Goal: Information Seeking & Learning: Find specific fact

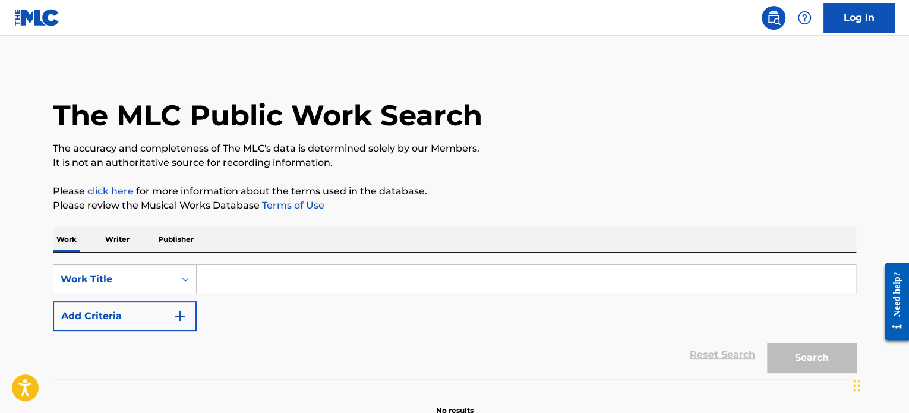
click at [243, 280] on input "Search Form" at bounding box center [526, 279] width 659 height 29
paste input "All This Way For Love - [PERSON_NAME]"
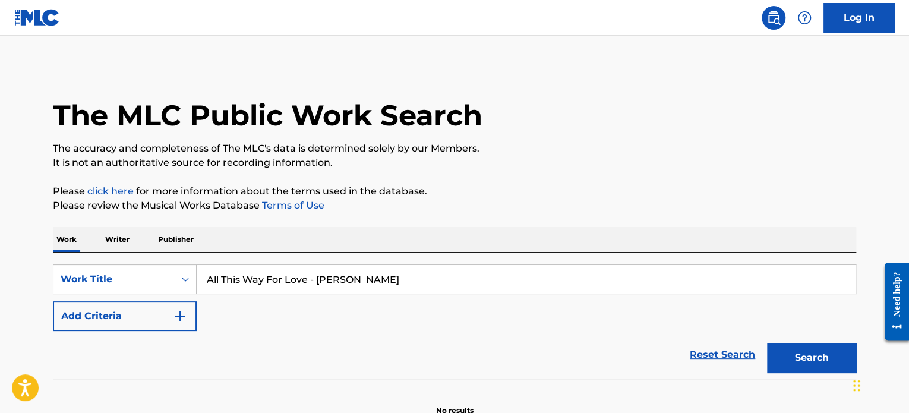
type input "All This Way For Love - [PERSON_NAME]"
click at [767, 343] on button "Search" at bounding box center [811, 358] width 89 height 30
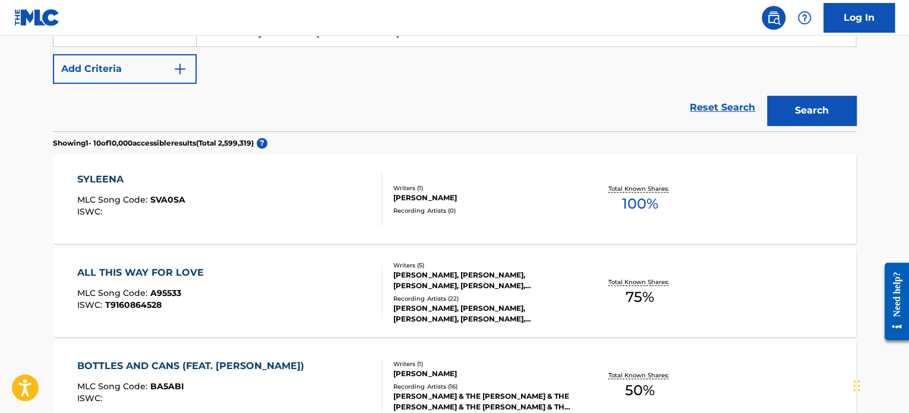
scroll to position [283, 0]
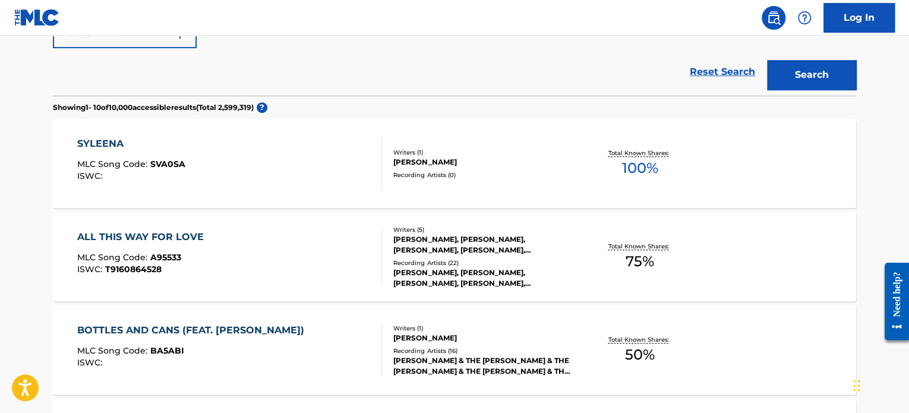
click at [309, 239] on div "ALL THIS WAY FOR LOVE MLC Song Code : A95533 ISWC : T9160864528" at bounding box center [229, 256] width 305 height 53
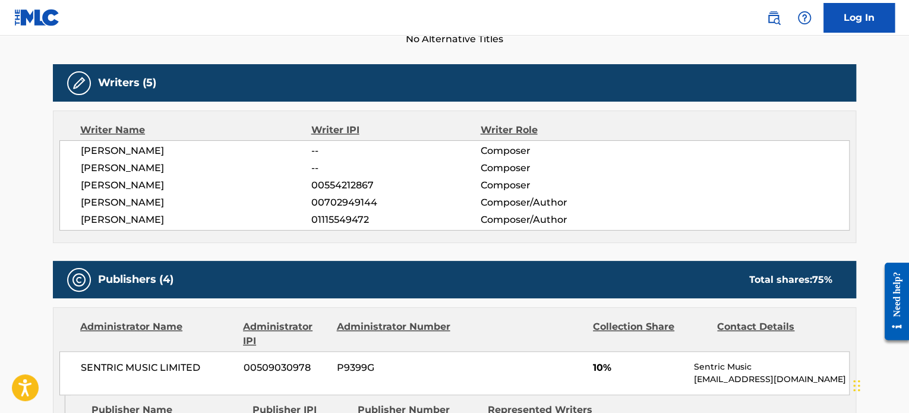
scroll to position [297, 0]
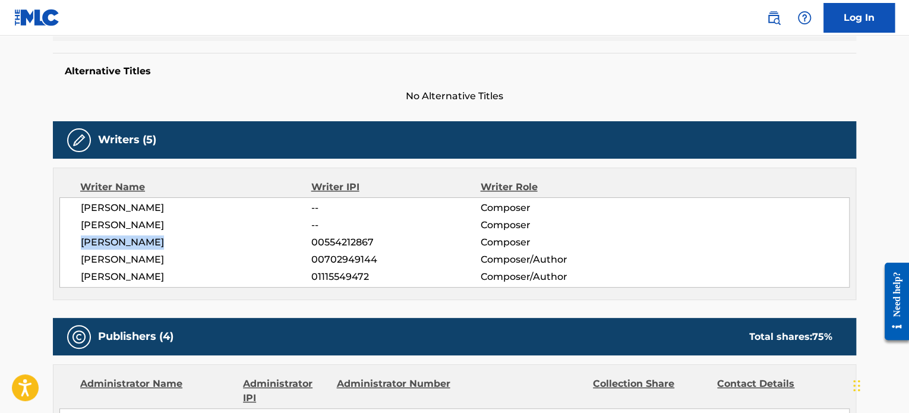
drag, startPoint x: 81, startPoint y: 244, endPoint x: 158, endPoint y: 245, distance: 77.2
click at [158, 245] on span "[PERSON_NAME]" at bounding box center [196, 242] width 230 height 14
drag, startPoint x: 77, startPoint y: 280, endPoint x: 181, endPoint y: 276, distance: 104.6
click at [181, 276] on div "[PERSON_NAME] -- Composer [PERSON_NAME] -- Composer [PERSON_NAME] 00554212867 C…" at bounding box center [454, 242] width 790 height 90
click at [189, 275] on span "[PERSON_NAME]" at bounding box center [196, 277] width 230 height 14
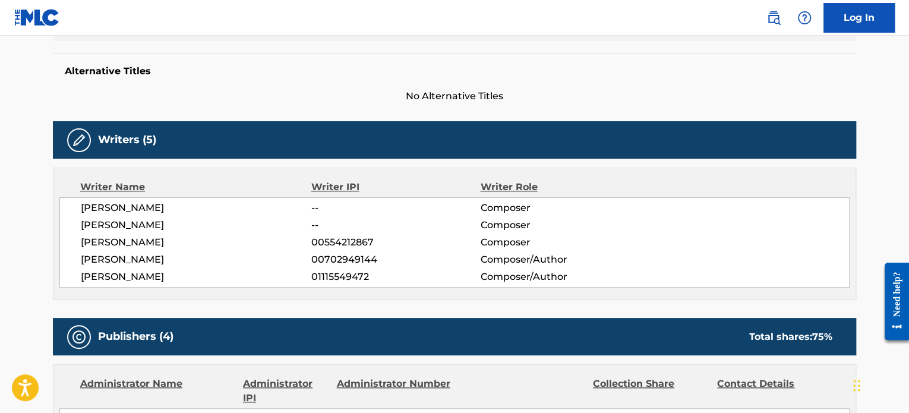
drag, startPoint x: 81, startPoint y: 209, endPoint x: 179, endPoint y: 209, distance: 98.6
click at [179, 209] on span "[PERSON_NAME]" at bounding box center [196, 208] width 230 height 14
drag, startPoint x: 82, startPoint y: 224, endPoint x: 169, endPoint y: 223, distance: 86.7
click at [169, 223] on span "[PERSON_NAME]" at bounding box center [196, 225] width 230 height 14
drag, startPoint x: 73, startPoint y: 242, endPoint x: 187, endPoint y: 246, distance: 113.5
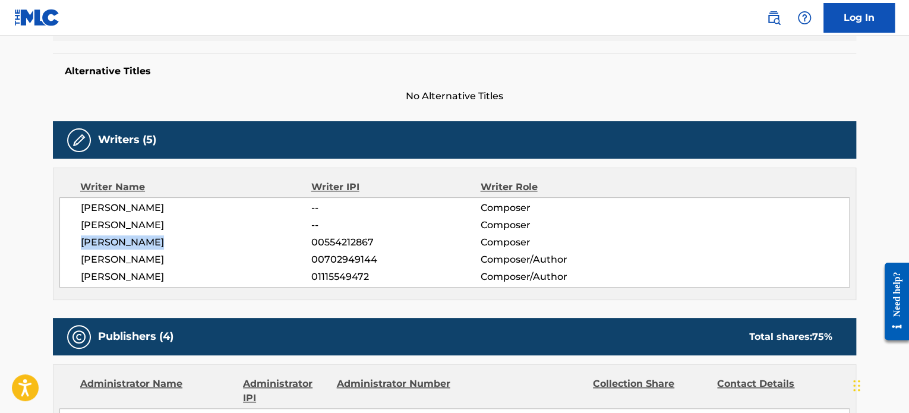
click at [187, 246] on div "[PERSON_NAME] -- Composer [PERSON_NAME] -- Composer [PERSON_NAME] 00554212867 C…" at bounding box center [454, 242] width 790 height 90
drag, startPoint x: 79, startPoint y: 261, endPoint x: 169, endPoint y: 261, distance: 89.7
click at [169, 261] on div "[PERSON_NAME] -- Composer [PERSON_NAME] -- Composer [PERSON_NAME] 00554212867 C…" at bounding box center [454, 242] width 790 height 90
drag, startPoint x: 74, startPoint y: 277, endPoint x: 178, endPoint y: 279, distance: 103.4
click at [178, 279] on div "[PERSON_NAME] -- Composer [PERSON_NAME] -- Composer [PERSON_NAME] 00554212867 C…" at bounding box center [454, 242] width 790 height 90
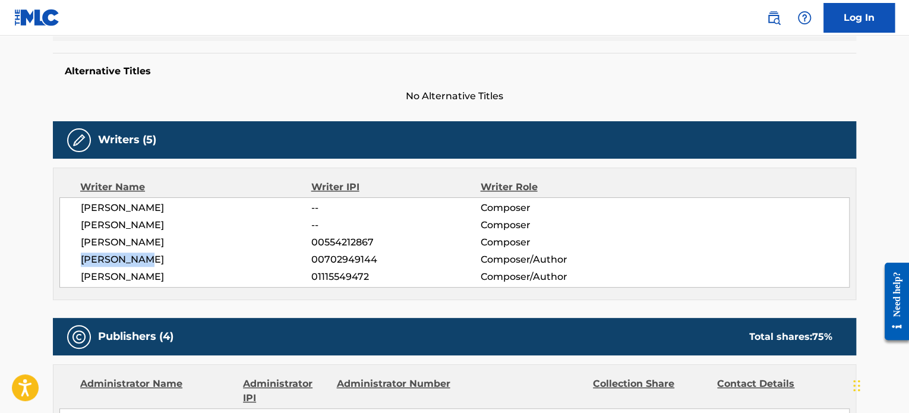
click at [178, 279] on span "[PERSON_NAME]" at bounding box center [196, 277] width 230 height 14
drag, startPoint x: 179, startPoint y: 279, endPoint x: 81, endPoint y: 281, distance: 98.6
click at [81, 281] on span "[PERSON_NAME]" at bounding box center [196, 277] width 230 height 14
click at [175, 280] on span "[PERSON_NAME]" at bounding box center [196, 277] width 230 height 14
drag, startPoint x: 185, startPoint y: 280, endPoint x: 78, endPoint y: 279, distance: 106.9
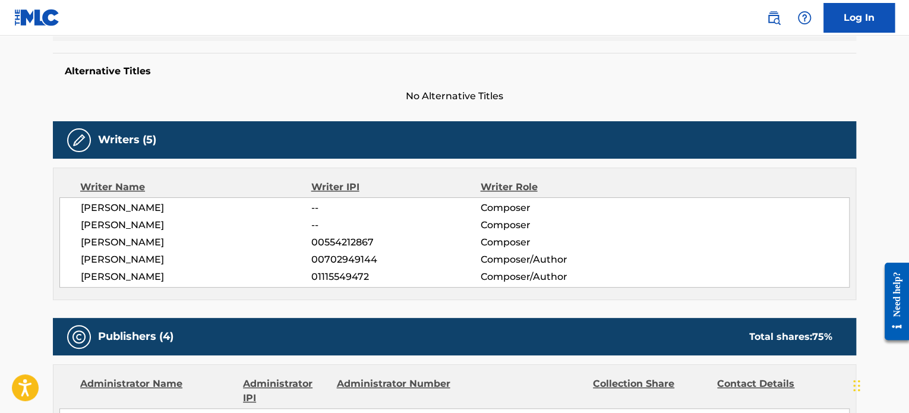
click at [78, 279] on div "[PERSON_NAME] -- Composer [PERSON_NAME] -- Composer [PERSON_NAME] 00554212867 C…" at bounding box center [454, 242] width 790 height 90
copy span "[PERSON_NAME]"
drag, startPoint x: 81, startPoint y: 204, endPoint x: 169, endPoint y: 232, distance: 92.2
click at [169, 232] on div "[PERSON_NAME] -- Composer [PERSON_NAME] -- Composer [PERSON_NAME] 00554212867 C…" at bounding box center [454, 242] width 790 height 90
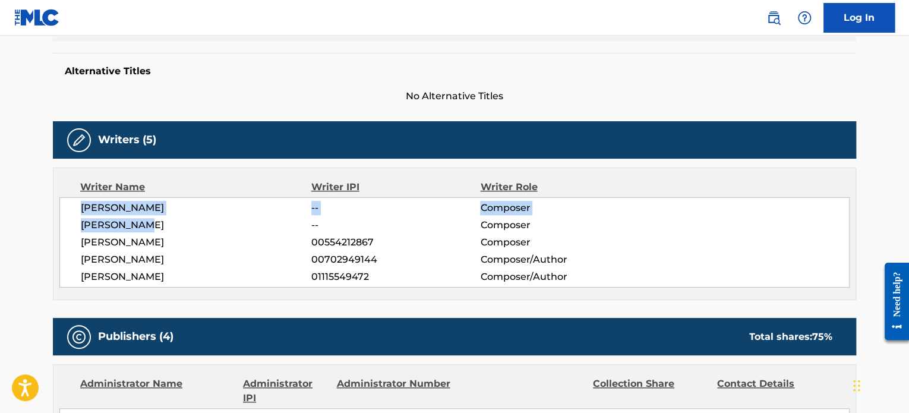
click at [169, 232] on div "[PERSON_NAME] -- Composer [PERSON_NAME] -- Composer [PERSON_NAME] 00554212867 C…" at bounding box center [454, 242] width 790 height 90
drag, startPoint x: 188, startPoint y: 207, endPoint x: 81, endPoint y: 206, distance: 107.5
click at [81, 206] on span "[PERSON_NAME]" at bounding box center [196, 208] width 230 height 14
copy span "[PERSON_NAME]"
drag, startPoint x: 157, startPoint y: 224, endPoint x: 78, endPoint y: 223, distance: 78.4
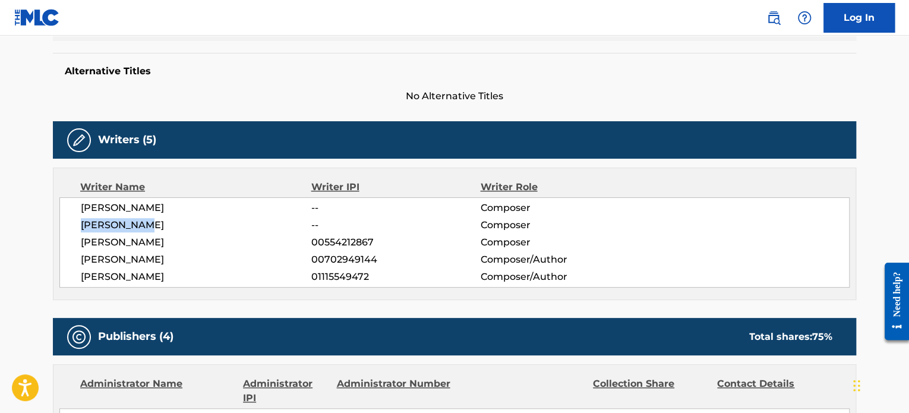
click at [78, 223] on div "[PERSON_NAME] -- Composer [PERSON_NAME] -- Composer [PERSON_NAME] 00554212867 C…" at bounding box center [454, 242] width 790 height 90
copy span "[PERSON_NAME]"
drag, startPoint x: 165, startPoint y: 241, endPoint x: 81, endPoint y: 242, distance: 84.4
click at [81, 242] on span "[PERSON_NAME]" at bounding box center [196, 242] width 230 height 14
copy span "[PERSON_NAME]"
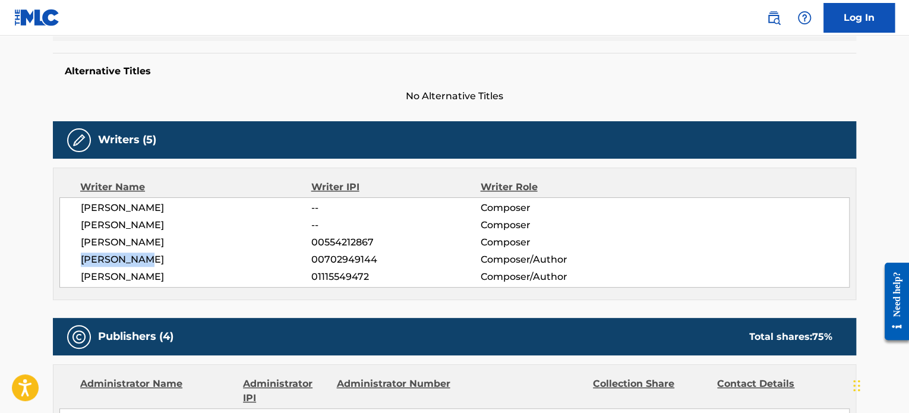
drag, startPoint x: 154, startPoint y: 258, endPoint x: 72, endPoint y: 266, distance: 82.3
click at [72, 266] on div "[PERSON_NAME] -- Composer [PERSON_NAME] -- Composer [PERSON_NAME] 00554212867 C…" at bounding box center [454, 242] width 790 height 90
drag, startPoint x: 188, startPoint y: 282, endPoint x: 80, endPoint y: 282, distance: 108.1
click at [81, 282] on span "[PERSON_NAME]" at bounding box center [196, 277] width 230 height 14
copy span "[PERSON_NAME]"
